Goal: Find specific page/section: Find specific page/section

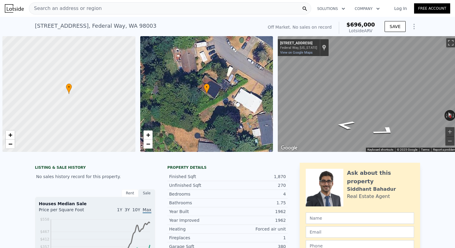
scroll to position [0, 2]
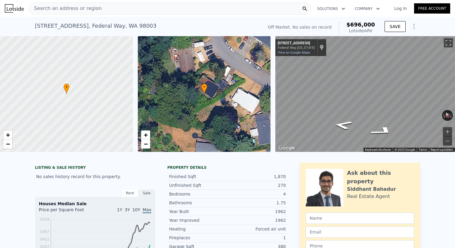
click at [152, 9] on div "Search an address or region" at bounding box center [170, 8] width 282 height 12
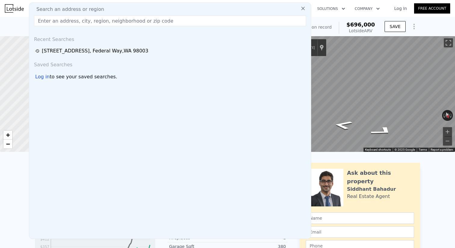
type input "[STREET_ADDRESS]"
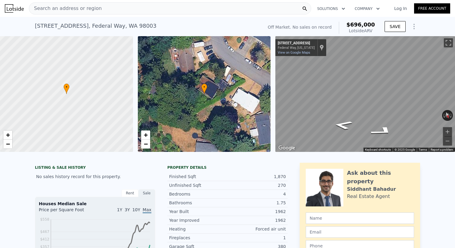
click at [24, 28] on div "[STREET_ADDRESS] No sales on record (~ARV $696k ) Off Market. No sales on recor…" at bounding box center [227, 26] width 455 height 19
click at [89, 9] on span "Search an address or region" at bounding box center [65, 8] width 72 height 7
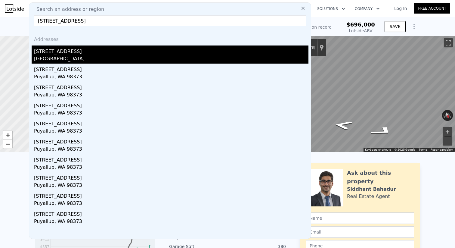
type input "[STREET_ADDRESS]"
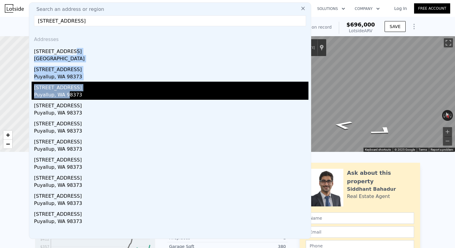
drag, startPoint x: 67, startPoint y: 53, endPoint x: 66, endPoint y: 91, distance: 38.8
click at [66, 91] on div "Addresses [STREET_ADDRESS] [STREET_ADDRESS][GEOGRAPHIC_DATA][STREET_ADDRESS][ST…" at bounding box center [170, 134] width 282 height 207
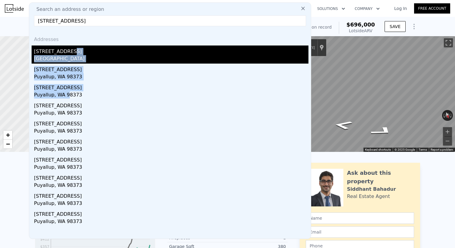
click at [67, 55] on div "[GEOGRAPHIC_DATA]" at bounding box center [171, 59] width 274 height 8
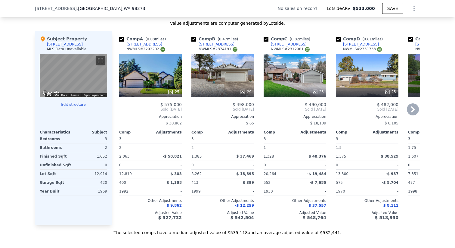
scroll to position [578, 0]
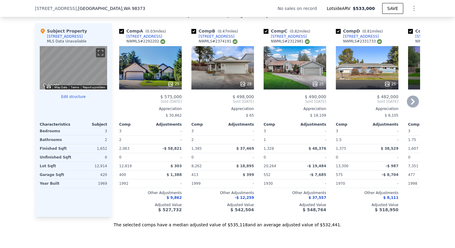
click at [417, 104] on icon at bounding box center [413, 101] width 12 height 12
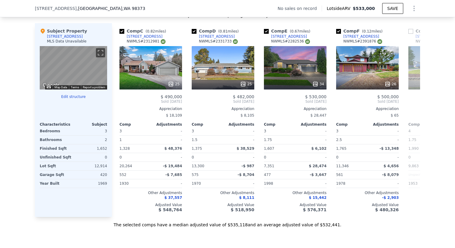
scroll to position [0, 144]
click at [417, 103] on icon at bounding box center [413, 101] width 12 height 12
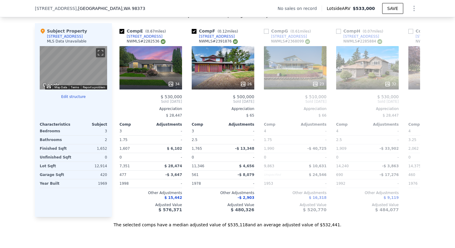
scroll to position [0, 289]
click at [415, 102] on icon at bounding box center [413, 101] width 12 height 12
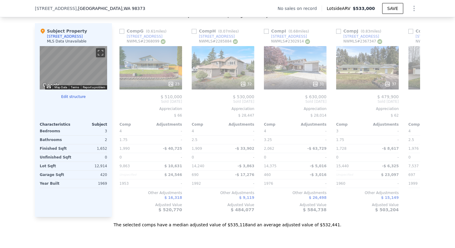
scroll to position [0, 433]
click at [415, 102] on icon at bounding box center [413, 101] width 12 height 12
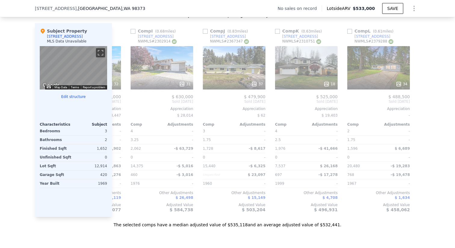
scroll to position [0, 573]
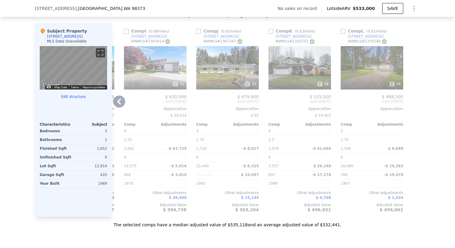
click at [415, 102] on div at bounding box center [415, 119] width 10 height 193
